Goal: Task Accomplishment & Management: Use online tool/utility

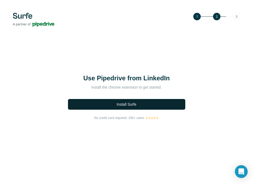
click at [128, 104] on span "Install Surfe" at bounding box center [127, 104] width 20 height 5
click at [108, 103] on button "Install Surfe" at bounding box center [126, 104] width 117 height 11
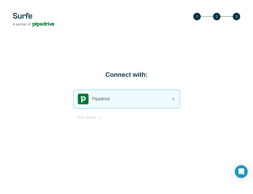
click at [152, 100] on div "Pipedrive" at bounding box center [127, 99] width 106 height 18
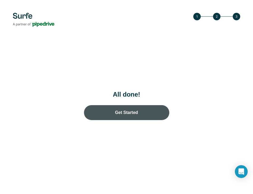
click at [137, 112] on link "Get Started" at bounding box center [126, 112] width 85 height 15
